Goal: Task Accomplishment & Management: Complete application form

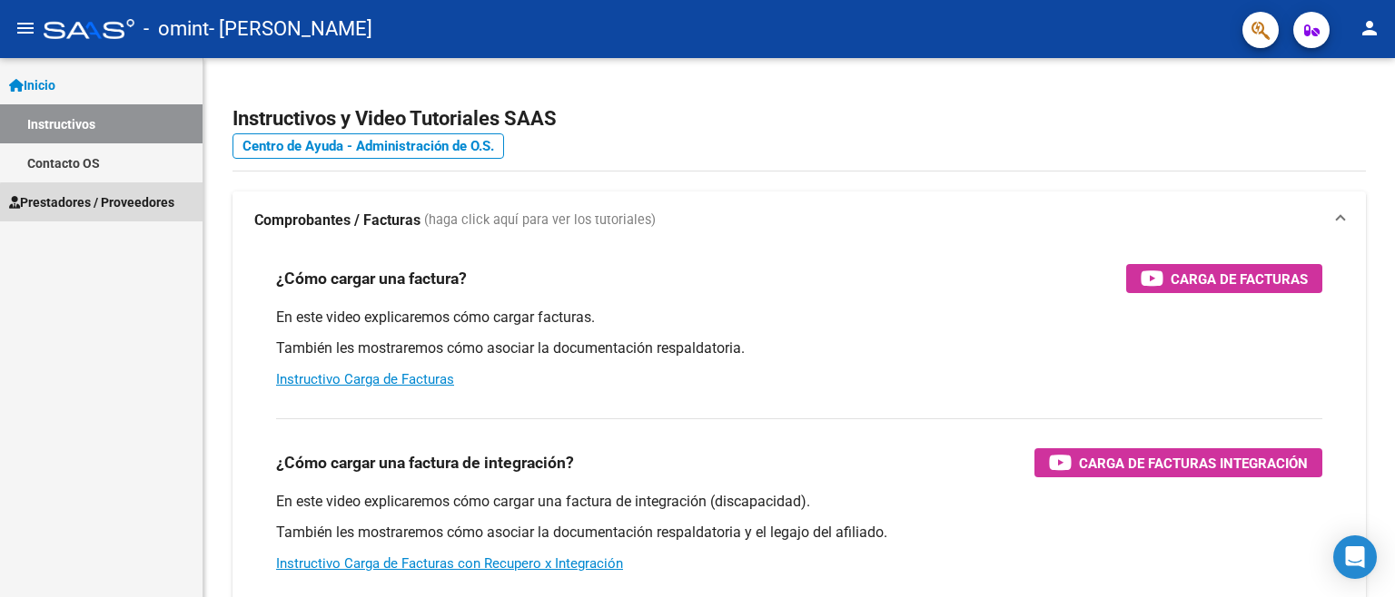
click at [117, 204] on span "Prestadores / Proveedores" at bounding box center [91, 203] width 165 height 20
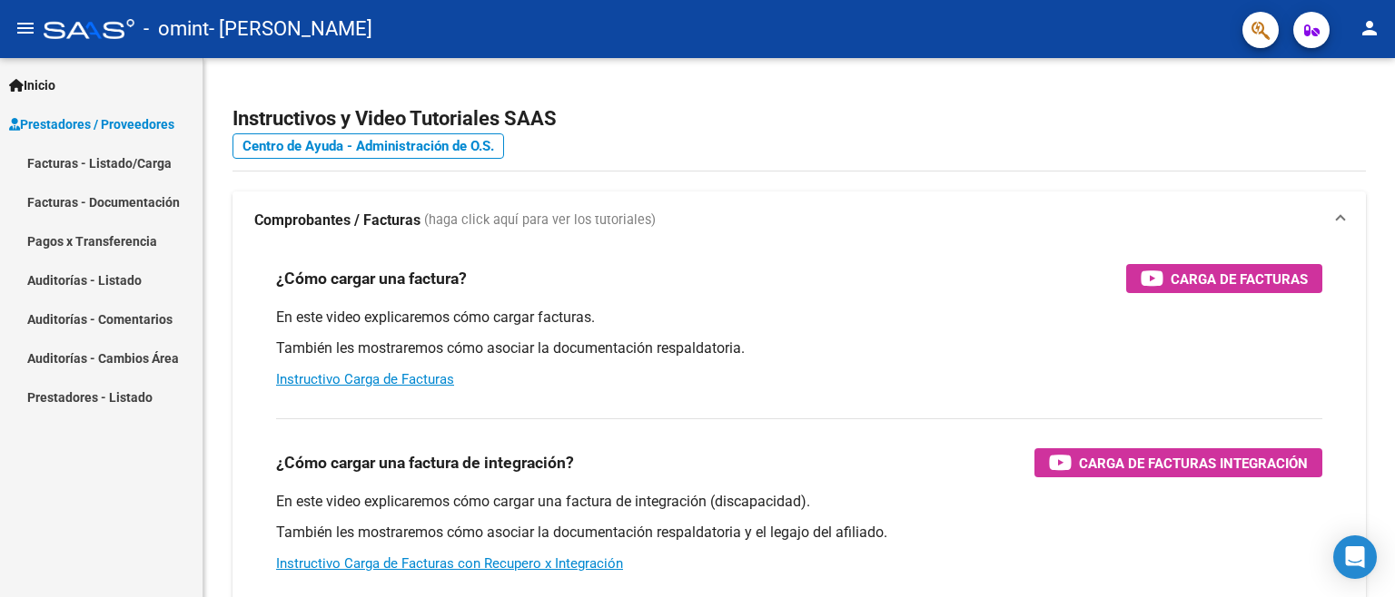
click at [58, 165] on link "Facturas - Listado/Carga" at bounding box center [101, 162] width 202 height 39
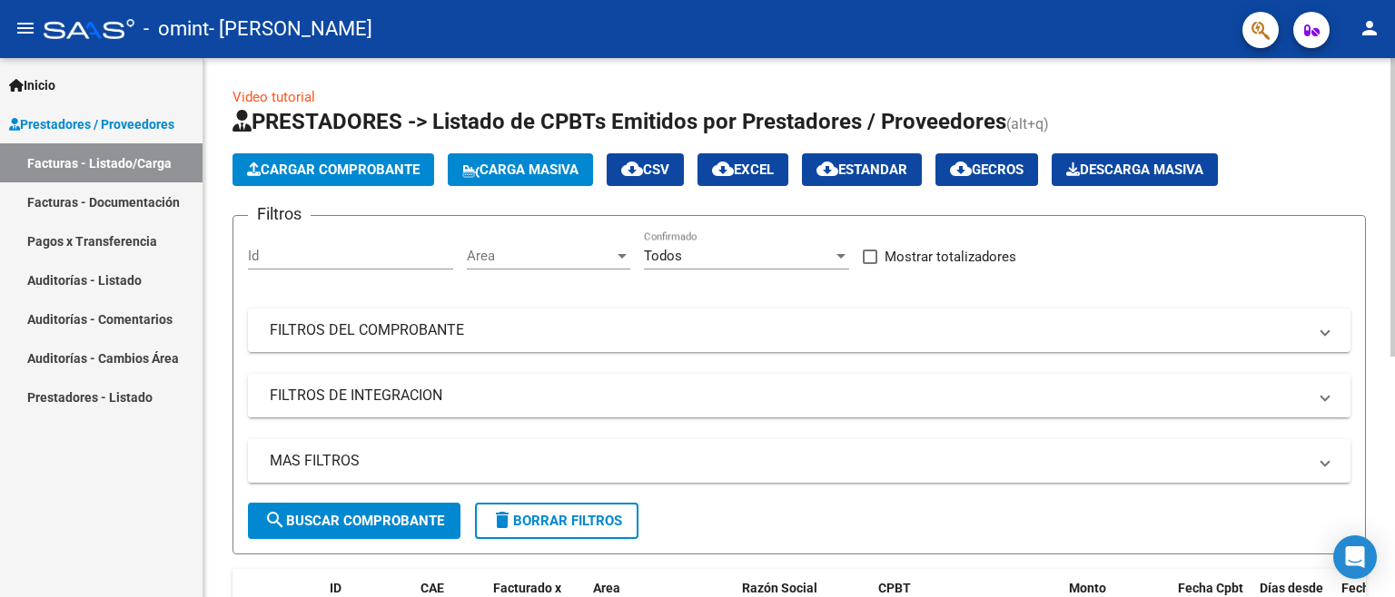
scroll to position [318, 0]
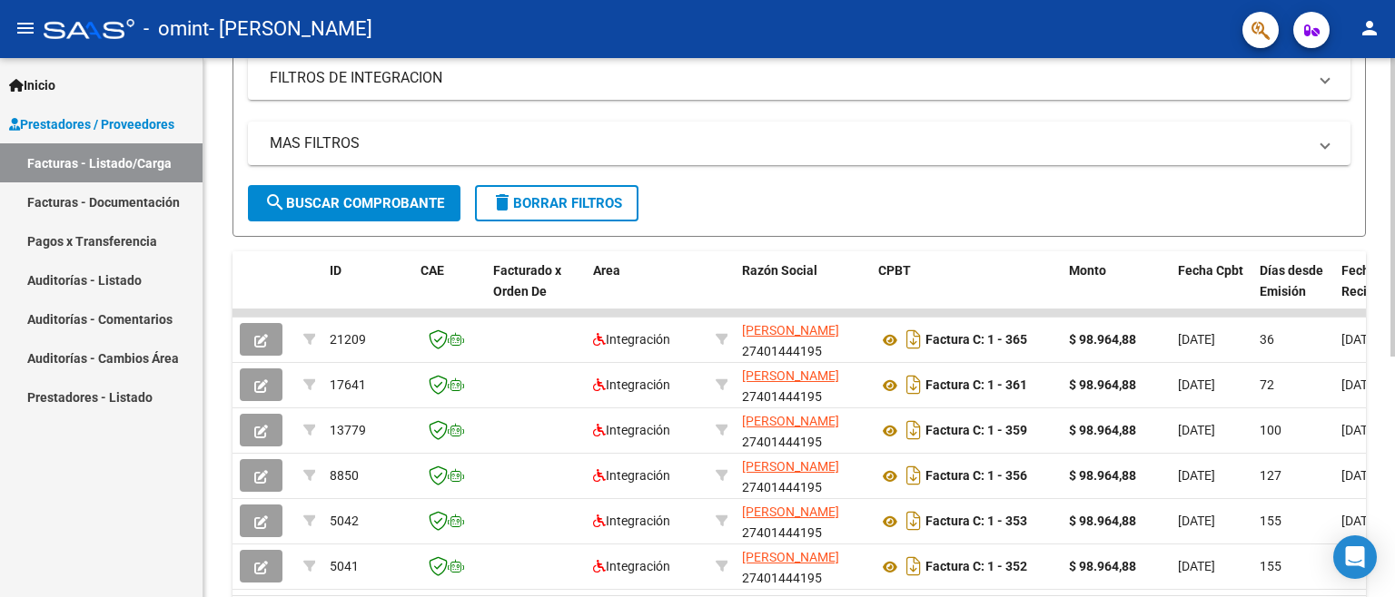
click at [1249, 593] on datatable-body "21209 Integración [PERSON_NAME] 27401444195 Factura C: 1 - 365 $ 98.964,88 [DAT…" at bounding box center [798, 453] width 1133 height 286
click at [1359, 593] on datatable-body "21209 Integración [PERSON_NAME] 27401444195 Factura C: 1 - 365 $ 98.964,88 [DAT…" at bounding box center [798, 453] width 1133 height 286
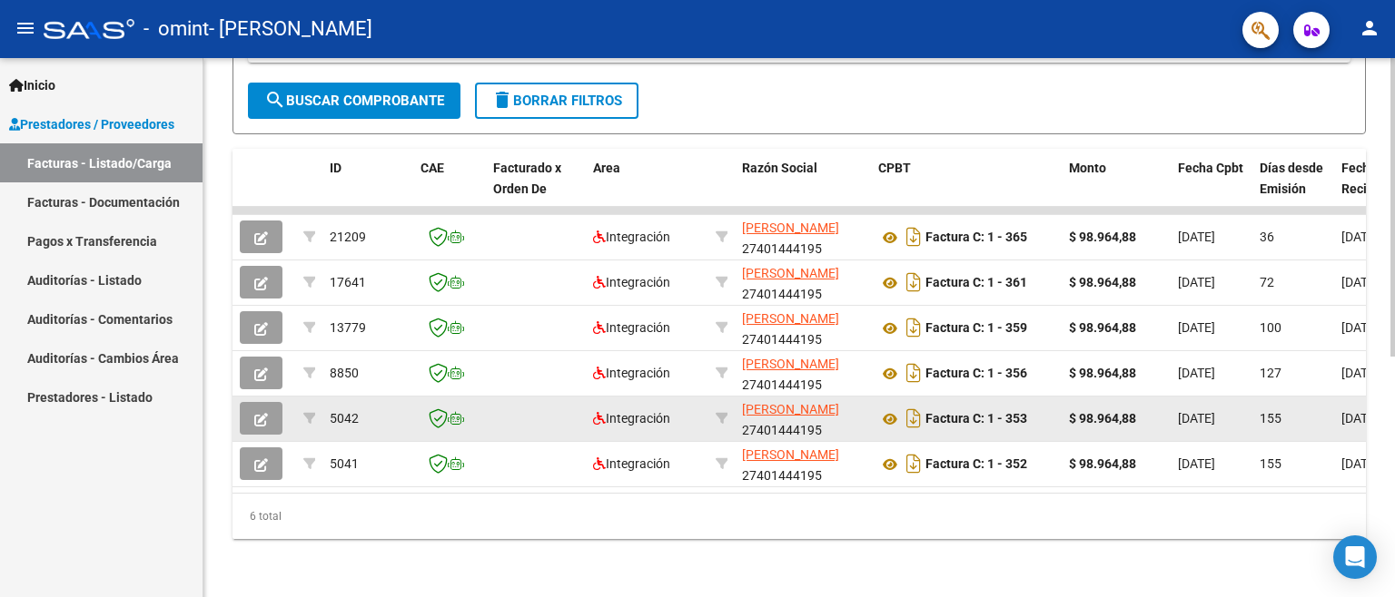
scroll to position [0, 0]
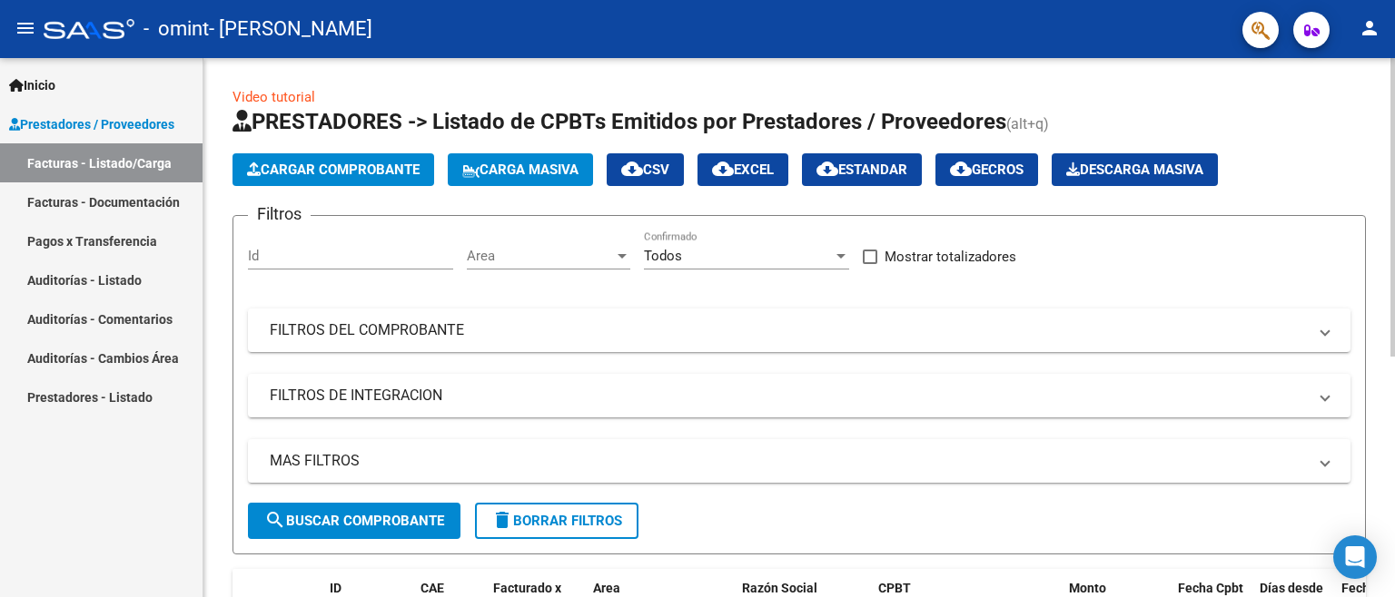
click at [344, 174] on span "Cargar Comprobante" at bounding box center [333, 170] width 173 height 16
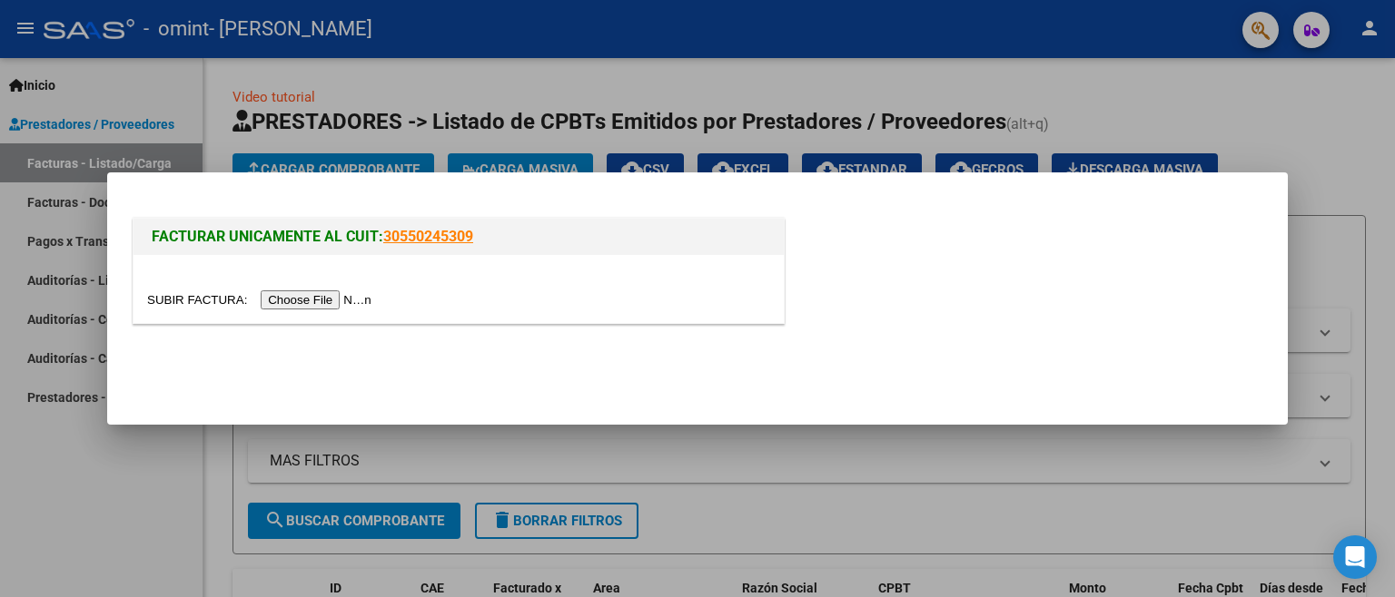
click at [291, 300] on input "file" at bounding box center [262, 300] width 230 height 19
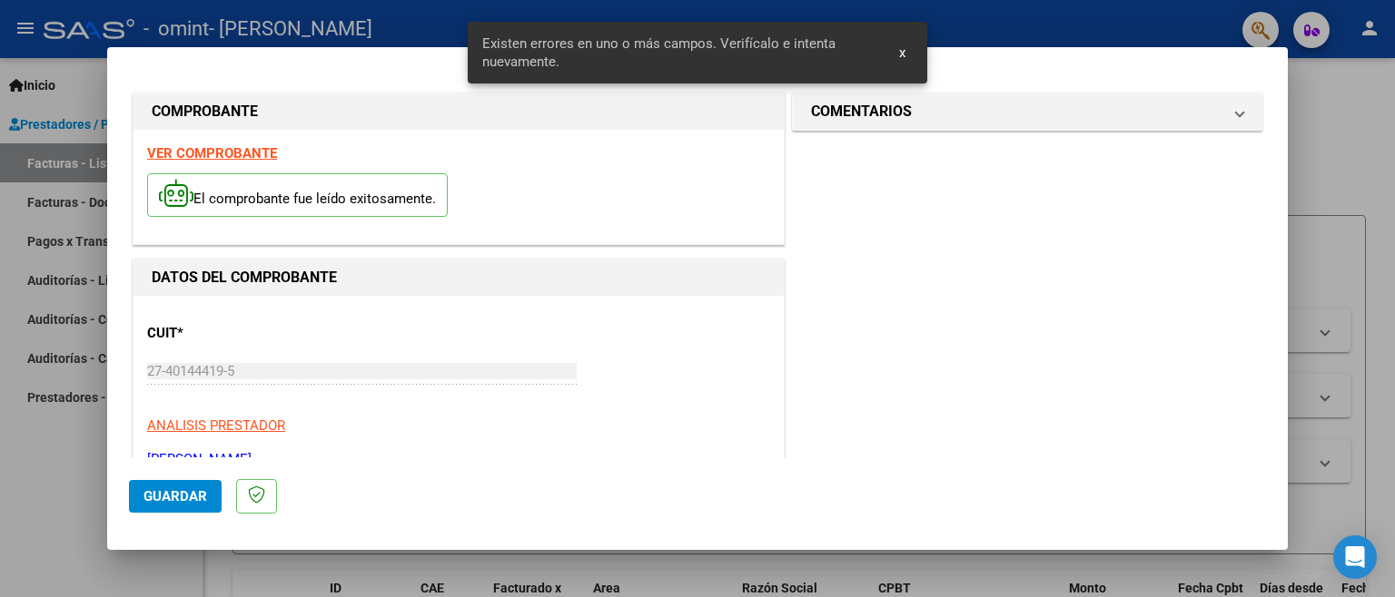
scroll to position [402, 0]
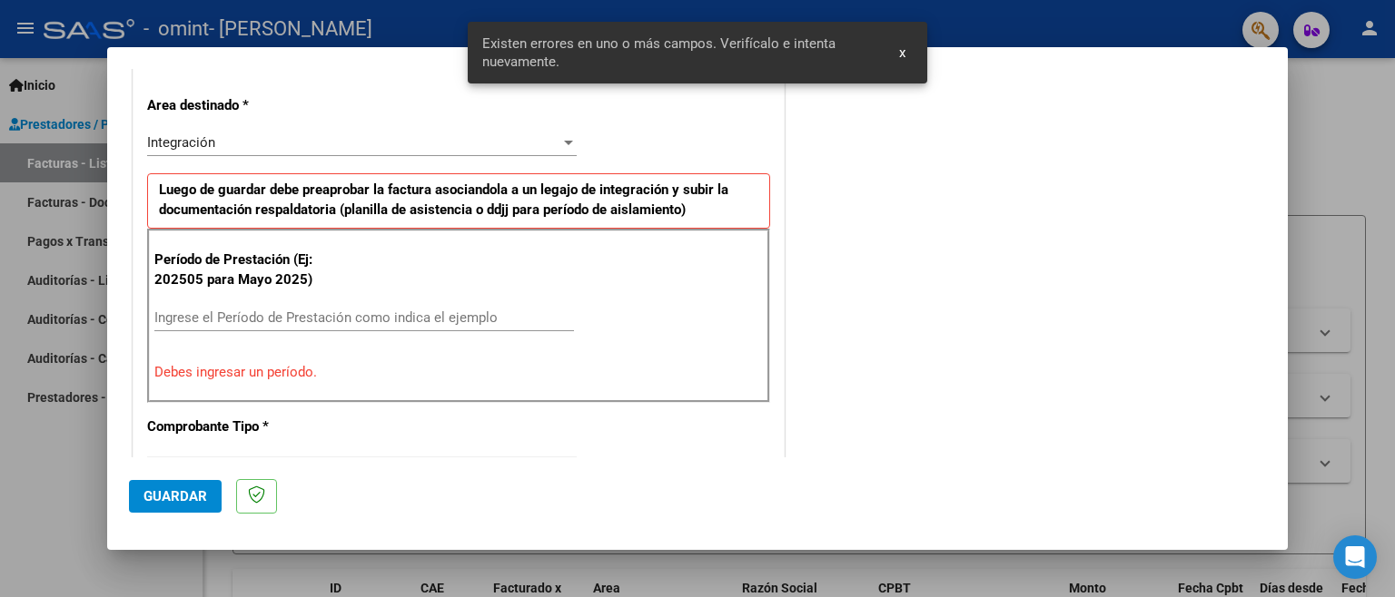
click at [261, 317] on input "Ingrese el Período de Prestación como indica el ejemplo" at bounding box center [364, 318] width 420 height 16
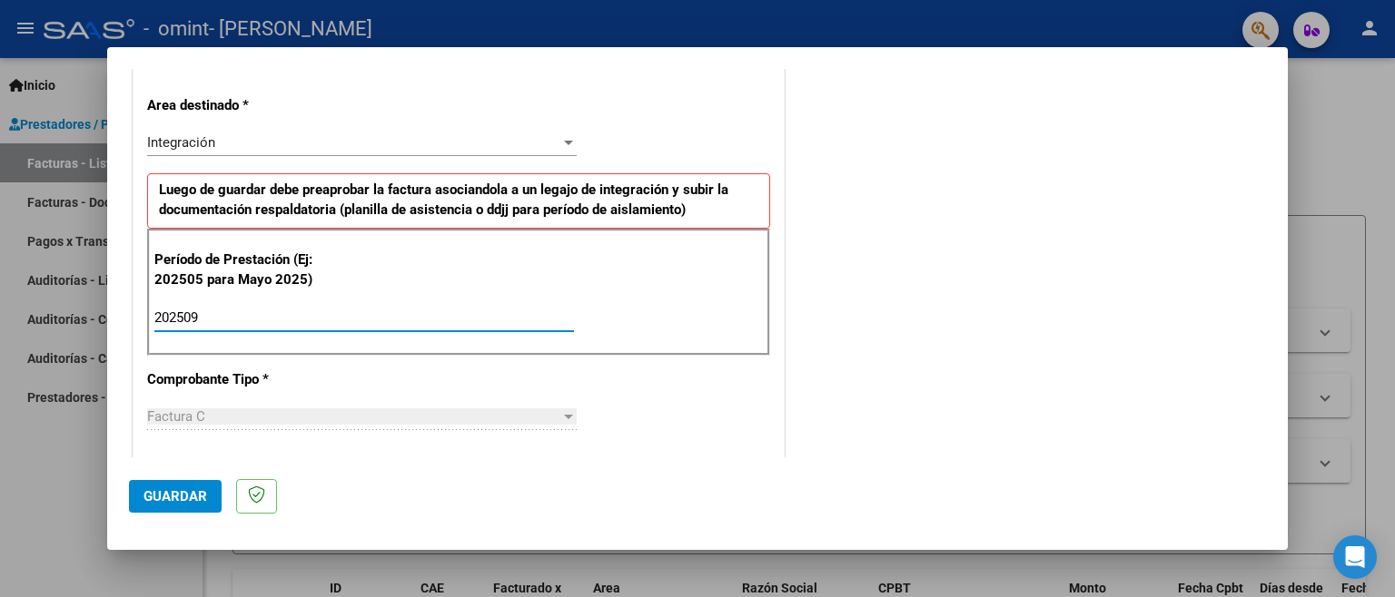
type input "202509"
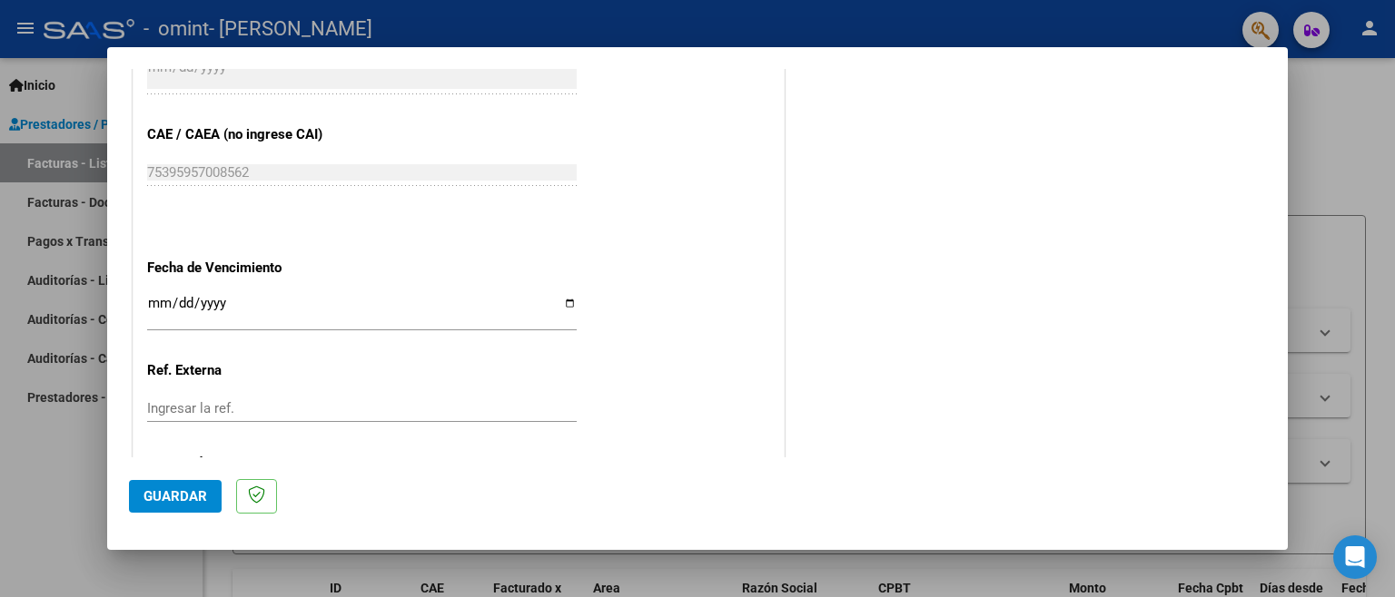
scroll to position [1129, 0]
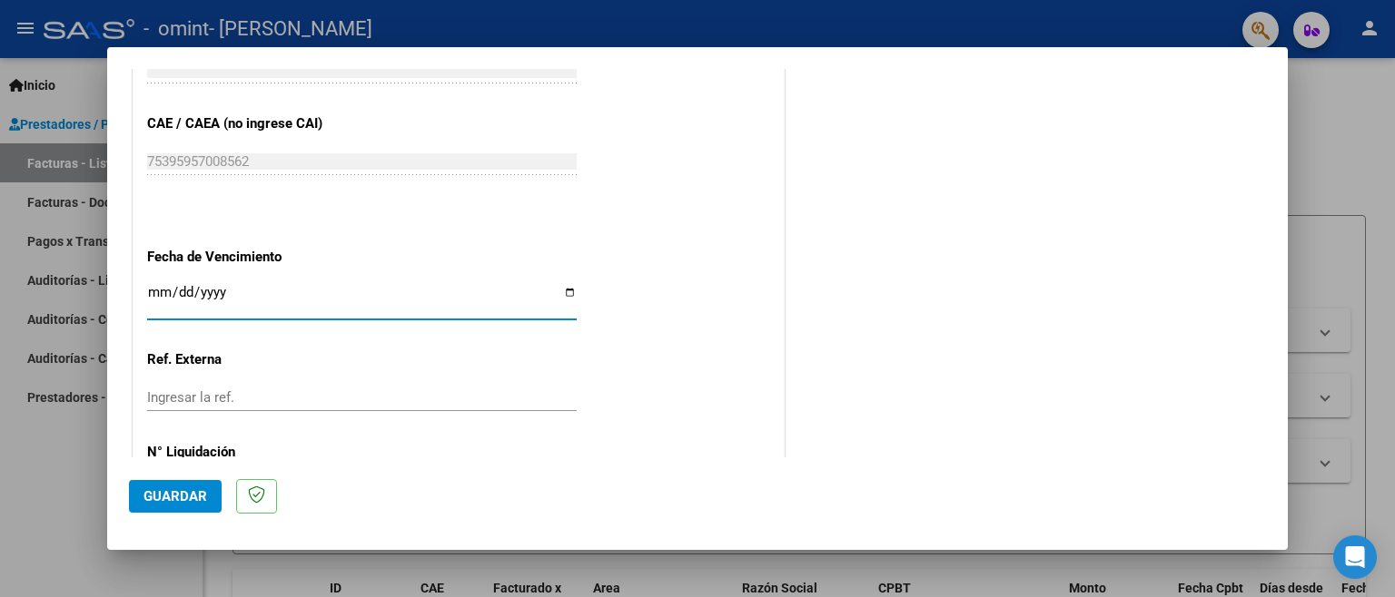
click at [265, 285] on input "Ingresar la fecha" at bounding box center [361, 299] width 429 height 29
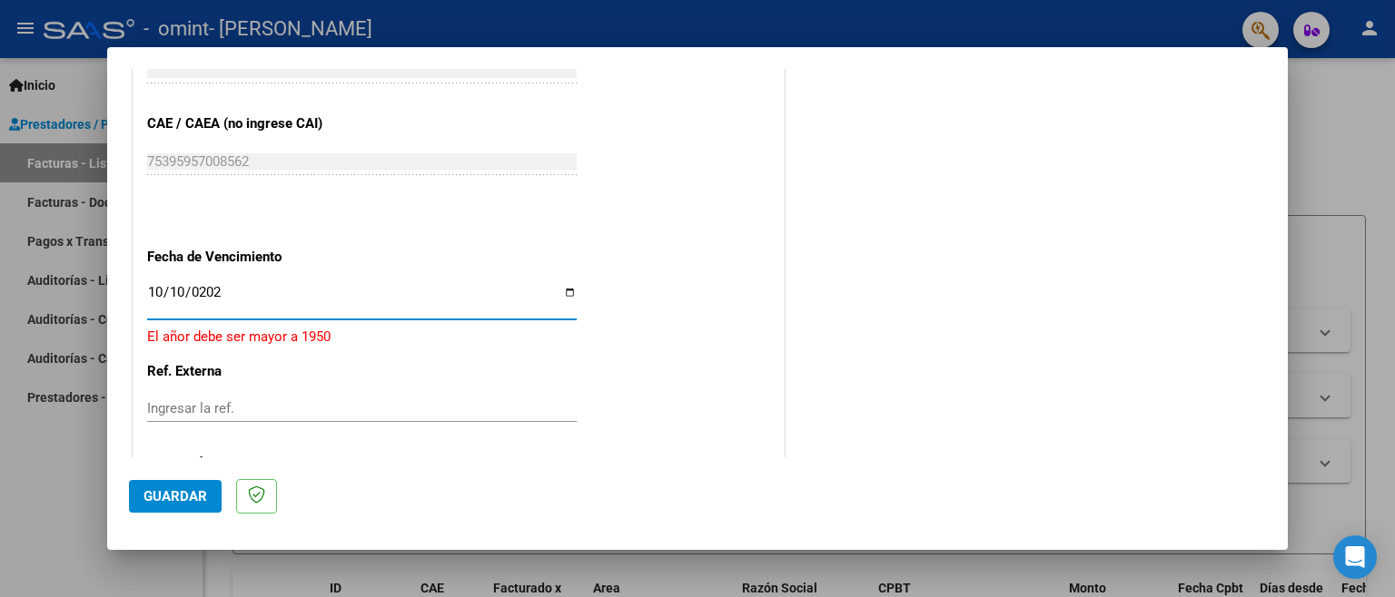
type input "[DATE]"
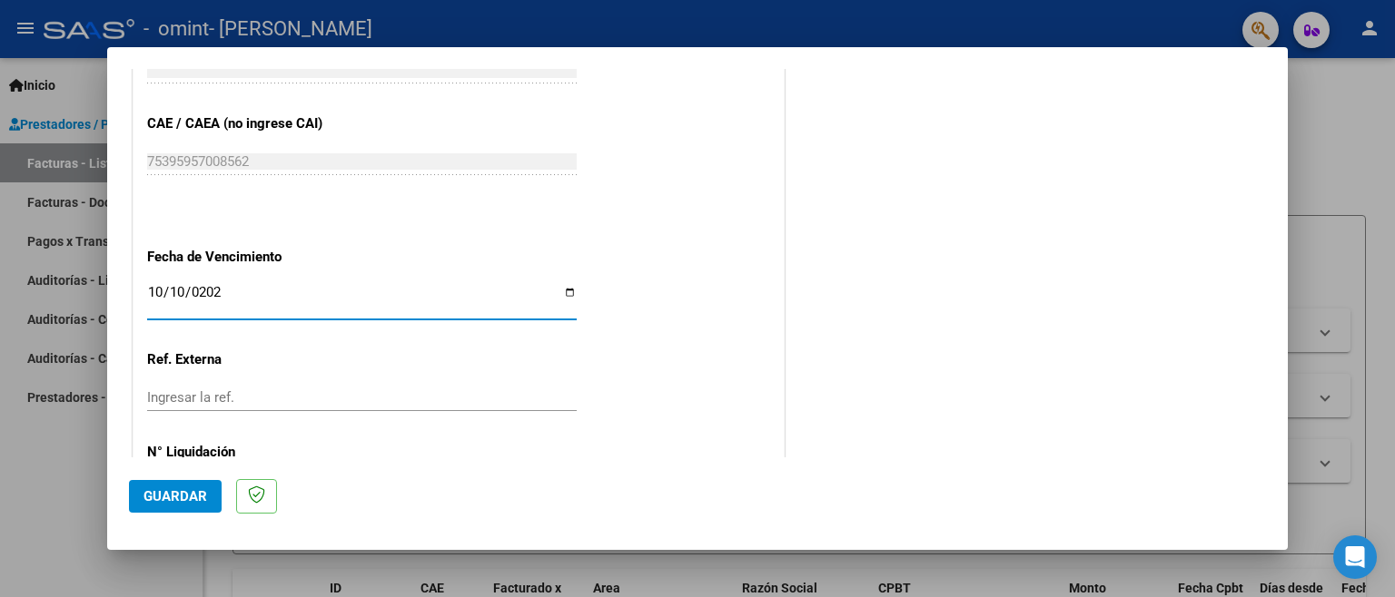
click at [163, 495] on span "Guardar" at bounding box center [175, 497] width 64 height 16
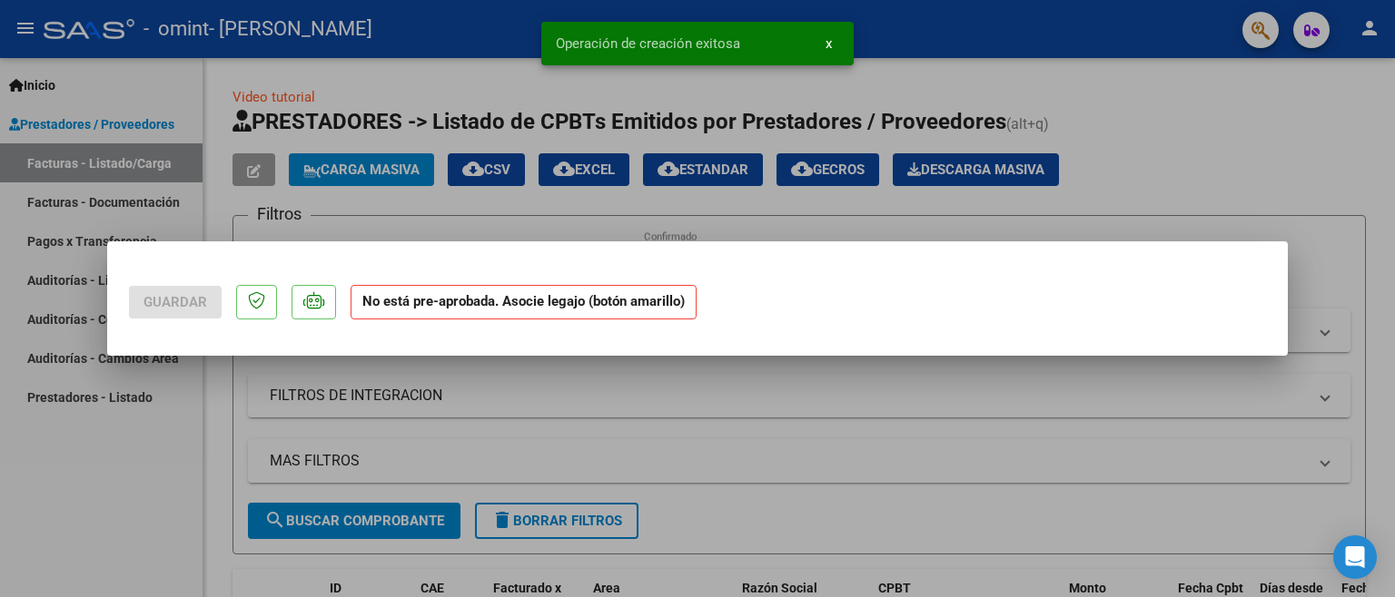
scroll to position [0, 0]
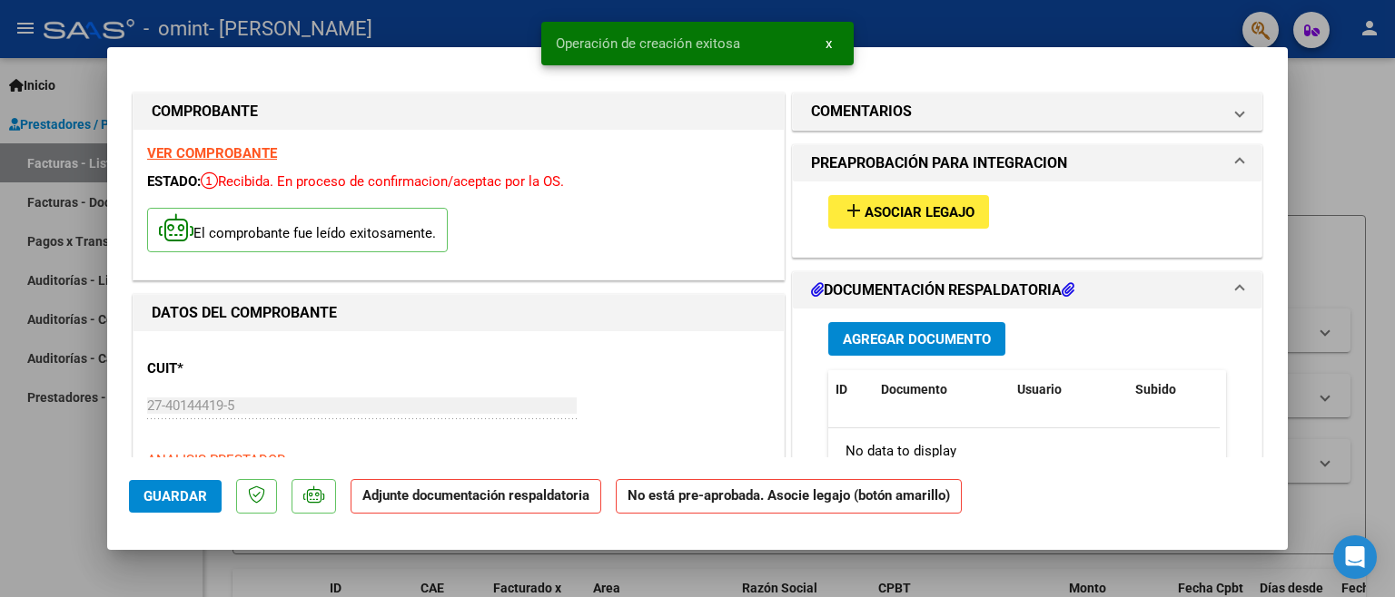
click at [868, 209] on span "Asociar Legajo" at bounding box center [919, 212] width 110 height 16
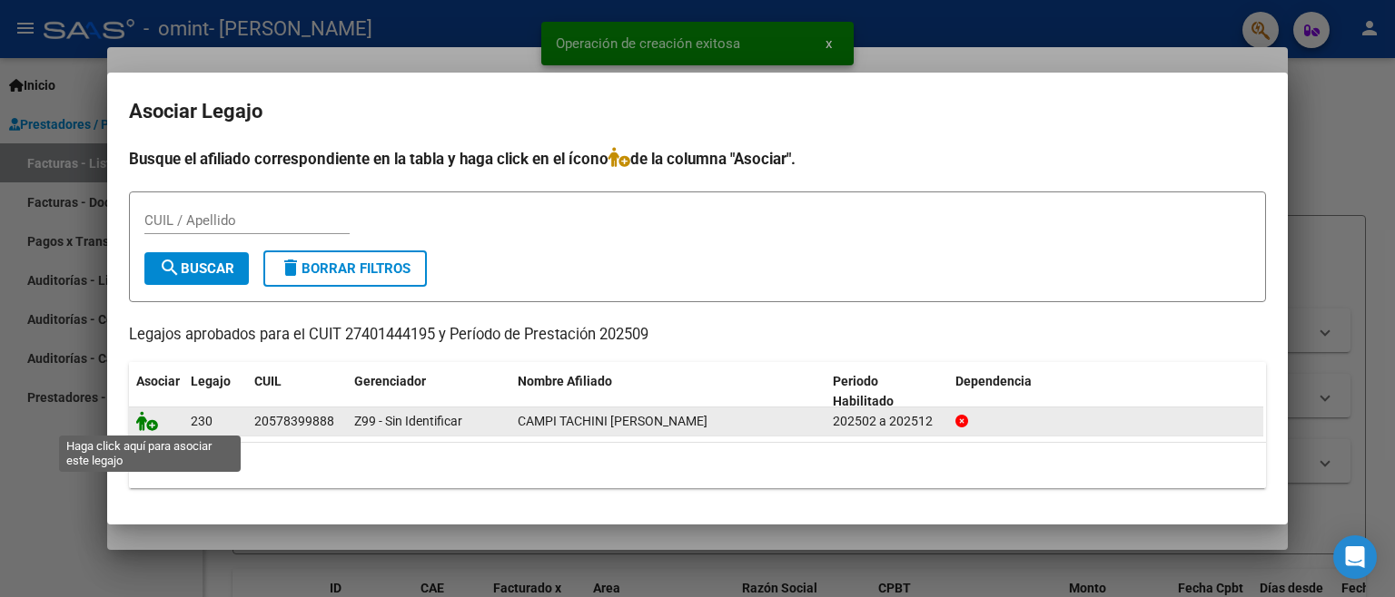
click at [141, 422] on icon at bounding box center [147, 421] width 22 height 20
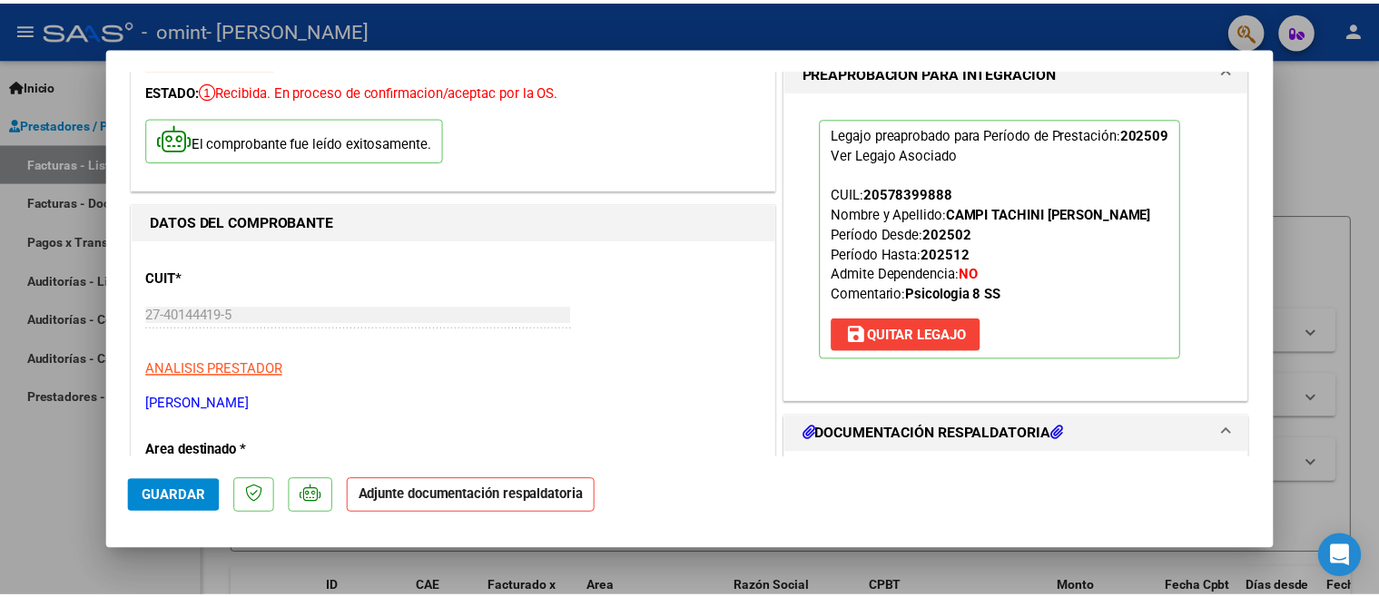
scroll to position [272, 0]
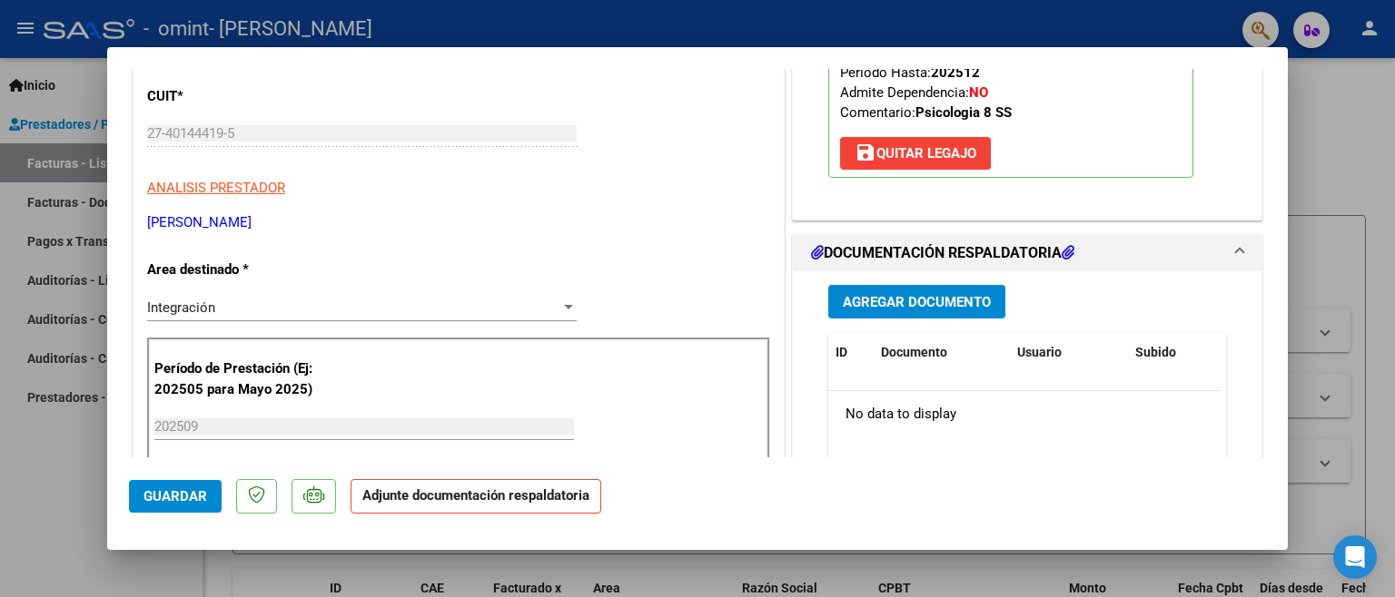
click at [959, 311] on button "Agregar Documento" at bounding box center [916, 302] width 177 height 34
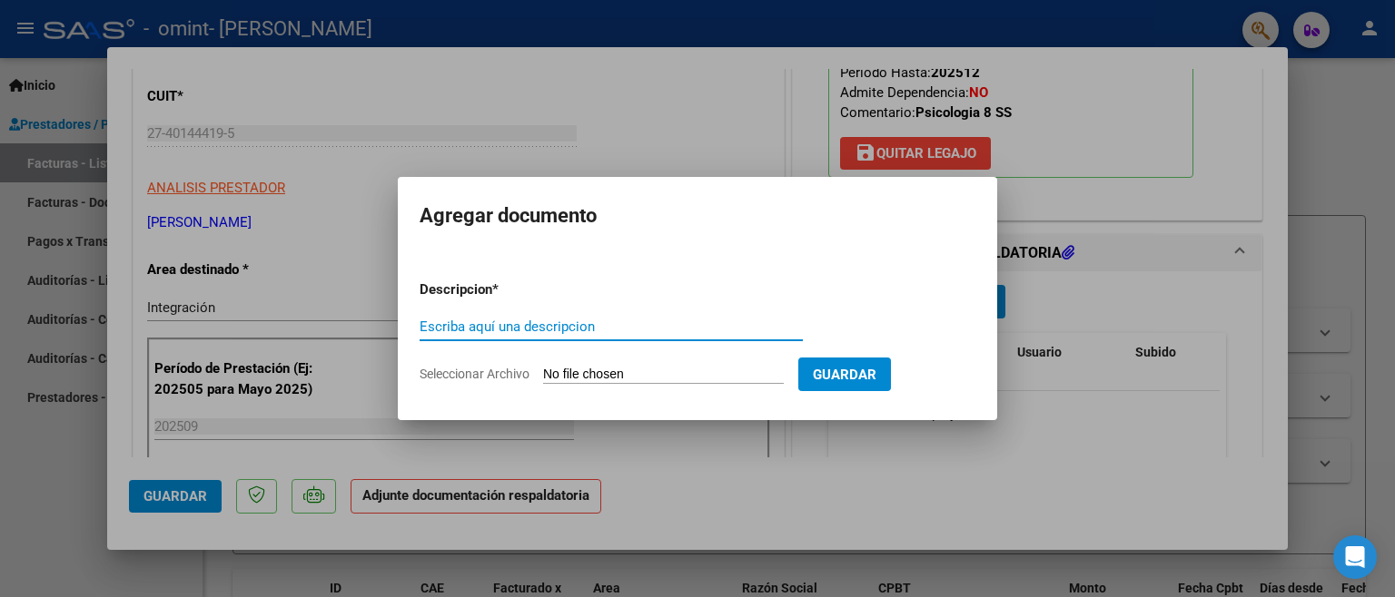
click at [449, 321] on input "Escriba aquí una descripcion" at bounding box center [611, 327] width 383 height 16
type input "Planilla de asistencia"
click at [617, 374] on input "Seleccionar Archivo" at bounding box center [663, 375] width 241 height 17
type input "C:\fakepath\Planilla de asistencia.pdf"
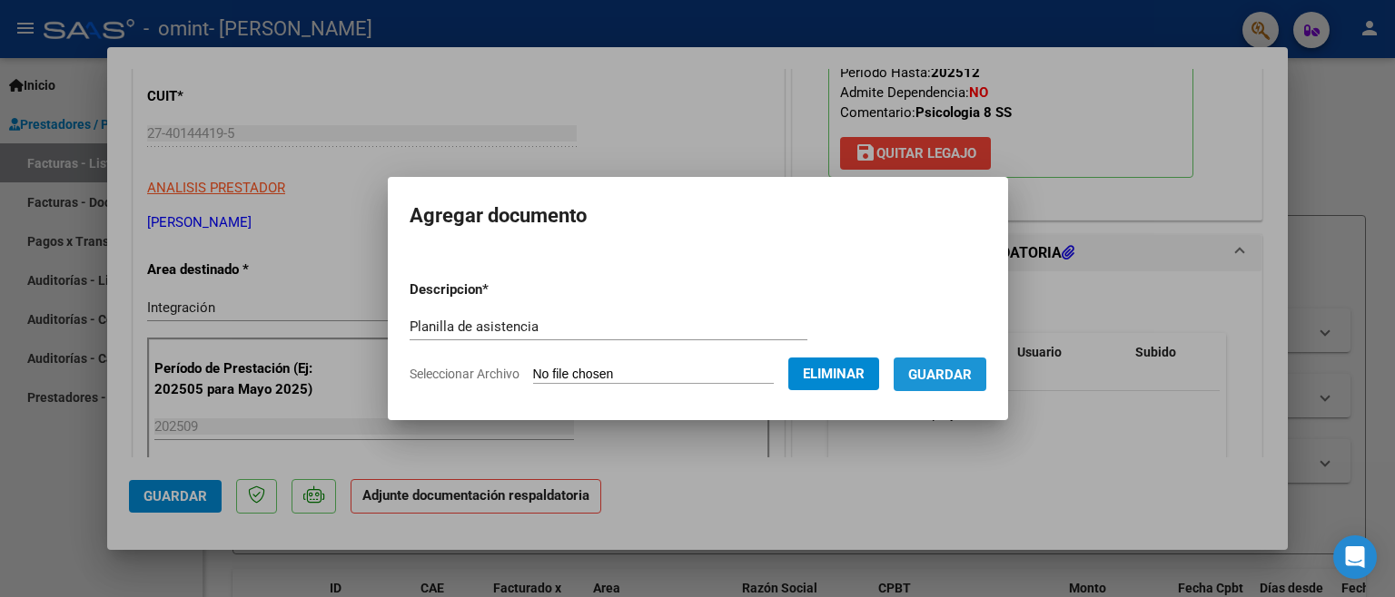
click at [954, 385] on button "Guardar" at bounding box center [939, 375] width 93 height 34
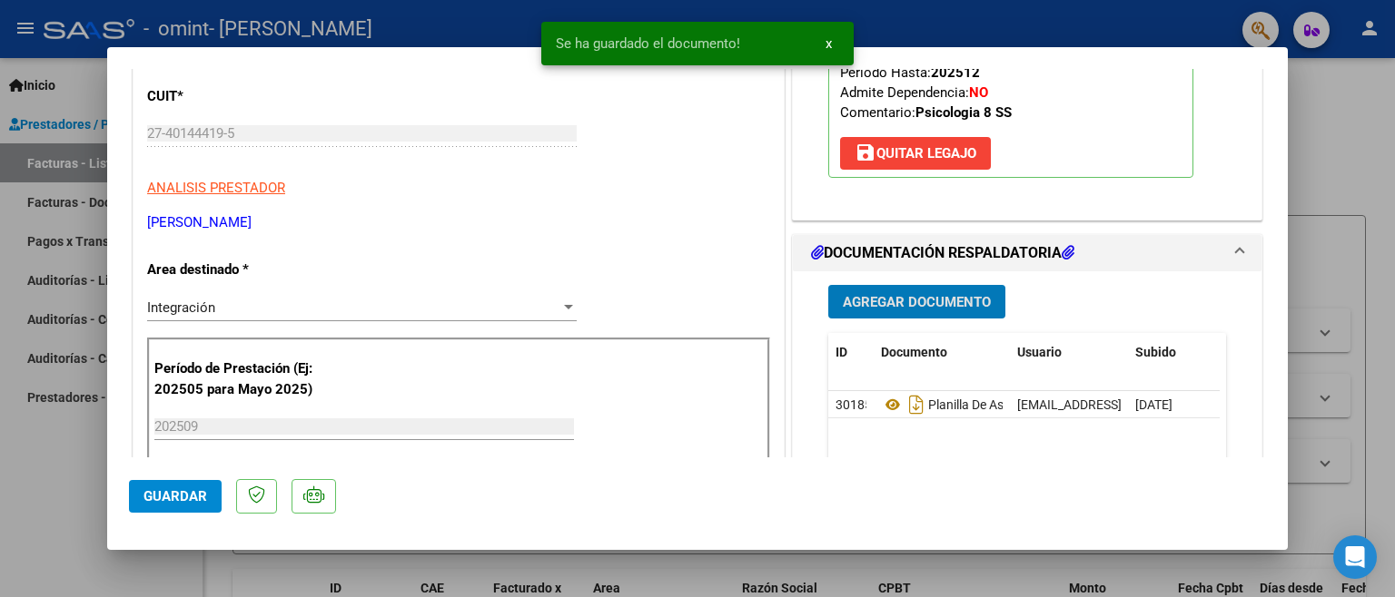
click at [170, 499] on span "Guardar" at bounding box center [175, 497] width 64 height 16
click at [1353, 106] on div at bounding box center [697, 298] width 1395 height 597
type input "$ 0,00"
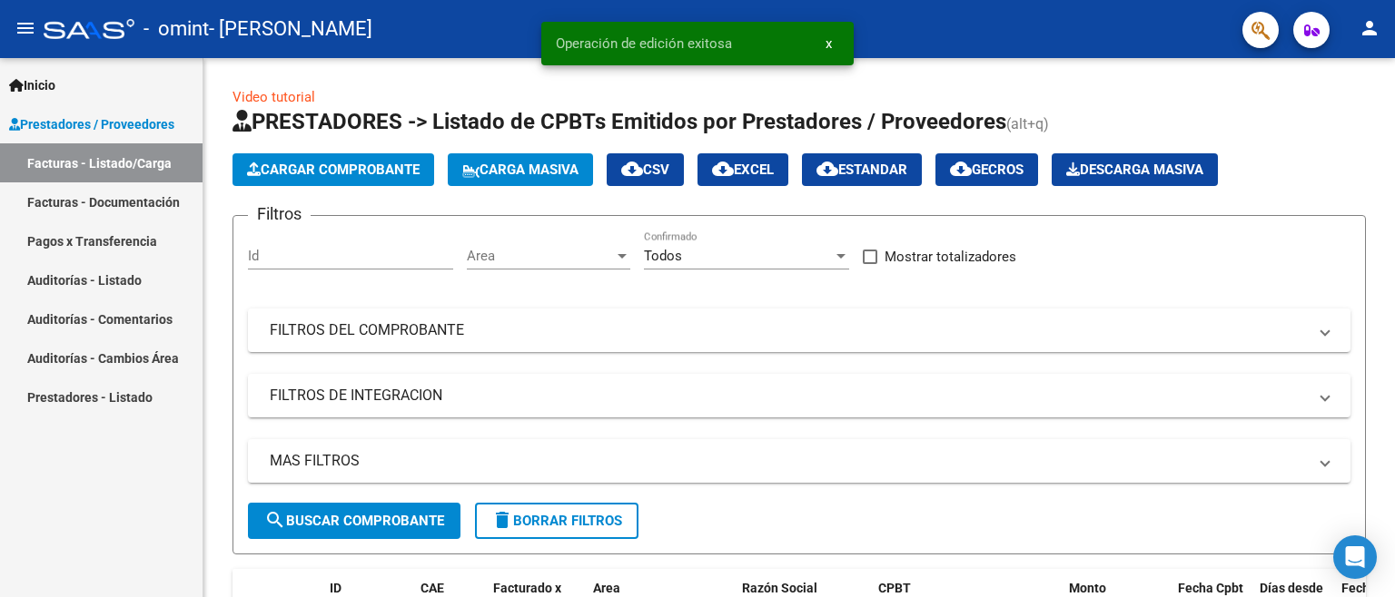
click at [1373, 35] on mat-icon "person" at bounding box center [1369, 28] width 22 height 22
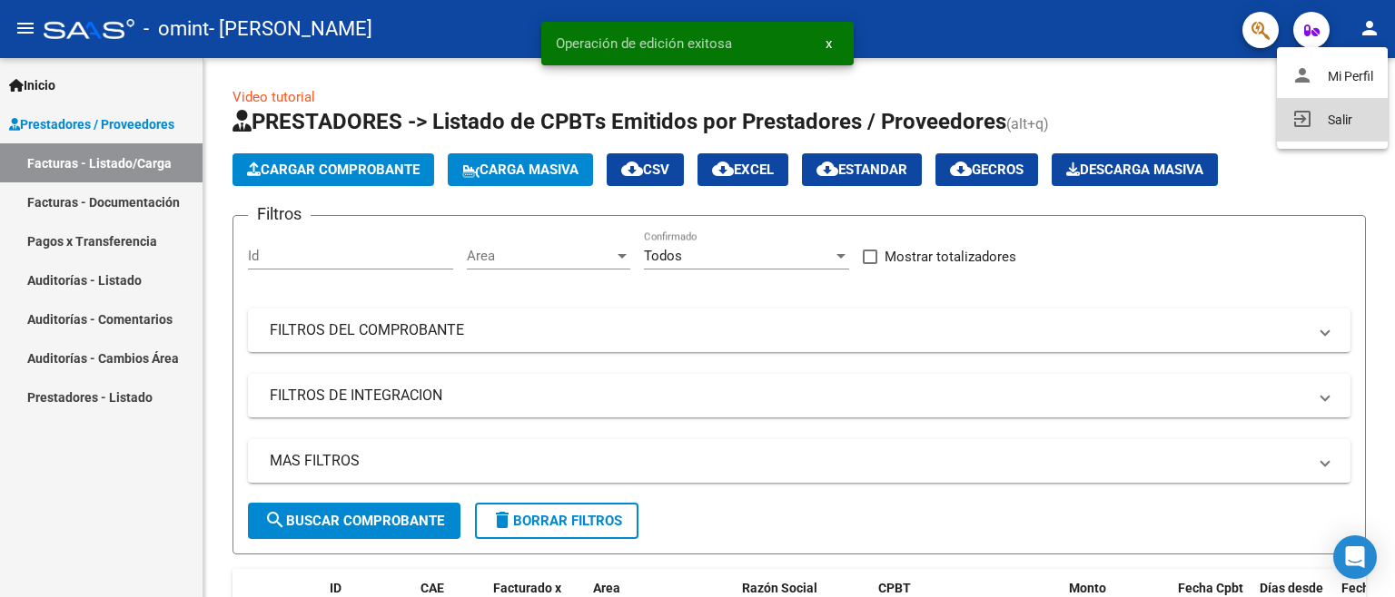
click at [1342, 120] on button "exit_to_app Salir" at bounding box center [1332, 120] width 111 height 44
